Goal: Information Seeking & Learning: Check status

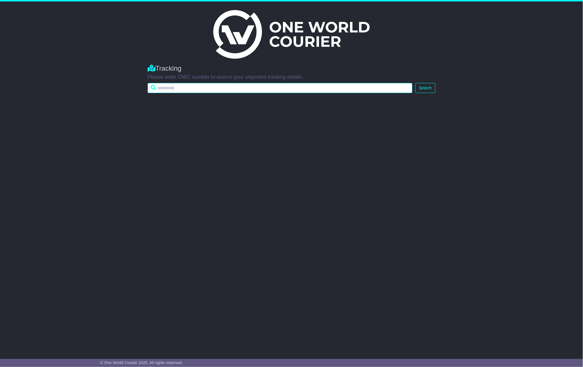
click at [195, 88] on input "text" at bounding box center [280, 88] width 265 height 10
paste input "**********"
type input "**********"
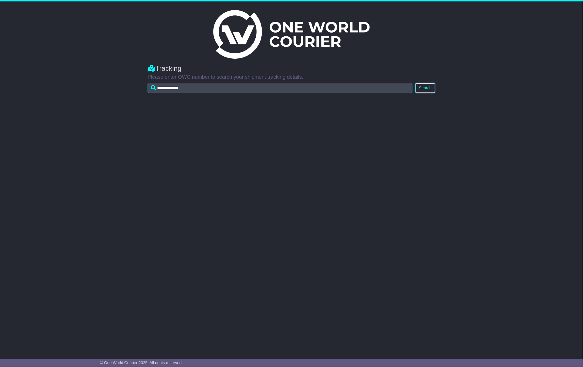
click at [426, 85] on button "Search" at bounding box center [425, 88] width 20 height 10
